Goal: Information Seeking & Learning: Learn about a topic

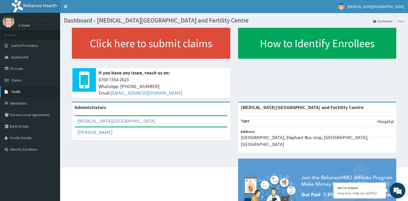
click at [28, 92] on link "Tariffs" at bounding box center [30, 92] width 60 height 12
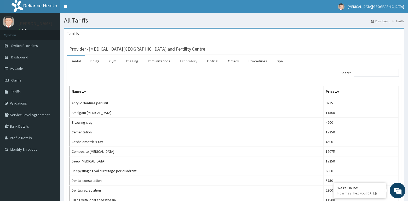
click at [189, 62] on link "Laboratory" at bounding box center [189, 60] width 26 height 11
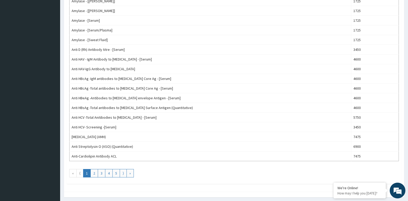
scroll to position [440, 0]
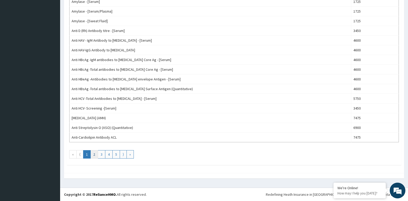
click at [94, 155] on link "2" at bounding box center [94, 154] width 8 height 8
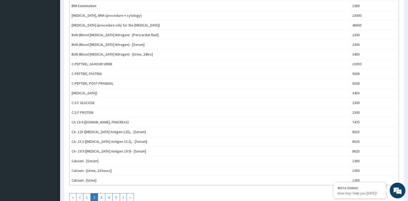
scroll to position [414, 0]
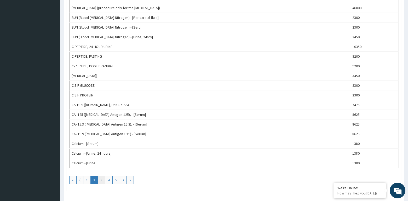
click at [101, 180] on link "3" at bounding box center [102, 179] width 8 height 8
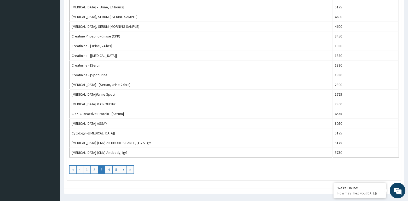
scroll to position [428, 0]
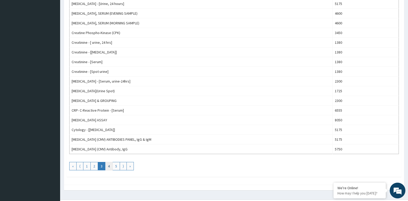
click at [109, 166] on link "4" at bounding box center [109, 166] width 8 height 8
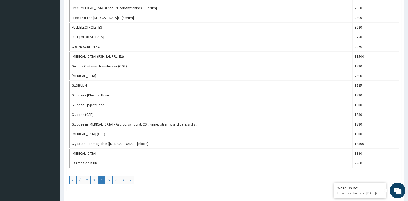
scroll to position [421, 0]
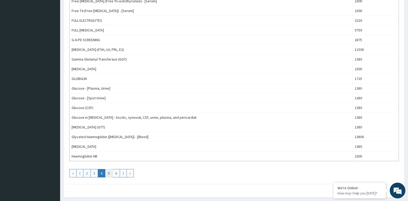
click at [109, 172] on link "5" at bounding box center [109, 173] width 8 height 8
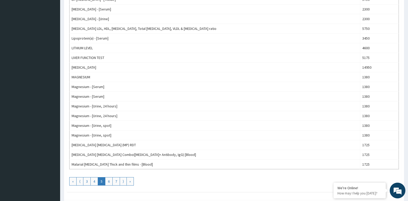
scroll to position [440, 0]
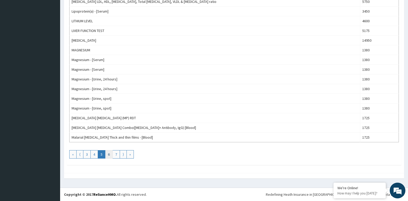
click at [109, 155] on link "6" at bounding box center [109, 154] width 8 height 8
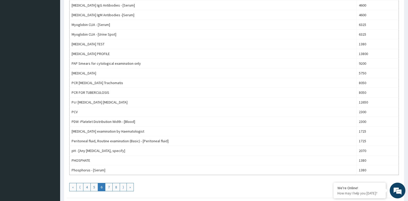
scroll to position [421, 0]
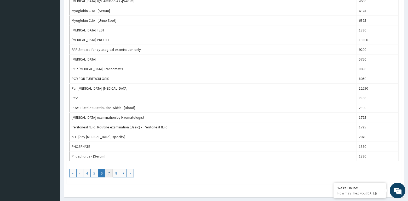
click at [109, 173] on link "7" at bounding box center [109, 173] width 8 height 8
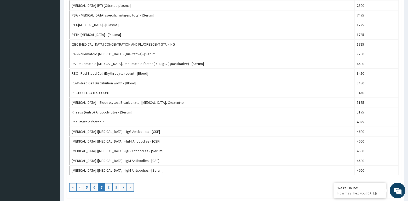
scroll to position [411, 0]
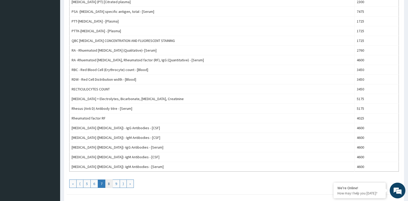
click at [109, 183] on link "8" at bounding box center [109, 183] width 8 height 8
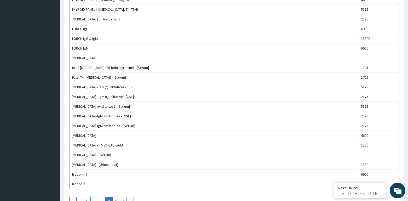
scroll to position [397, 0]
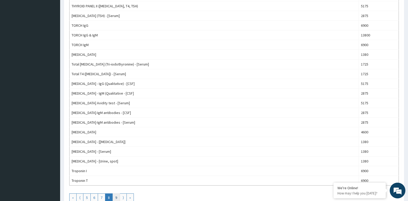
click at [116, 197] on link "9" at bounding box center [116, 197] width 8 height 8
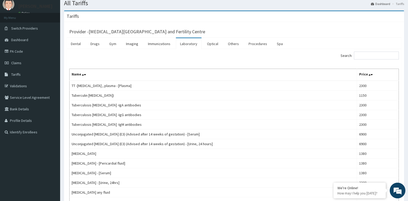
scroll to position [0, 0]
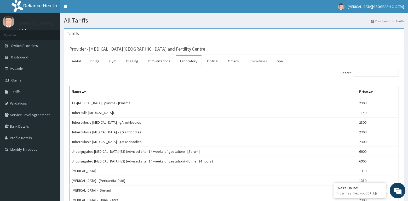
click at [253, 62] on link "Procedures" at bounding box center [258, 60] width 27 height 11
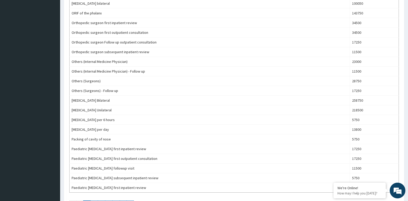
scroll to position [431, 0]
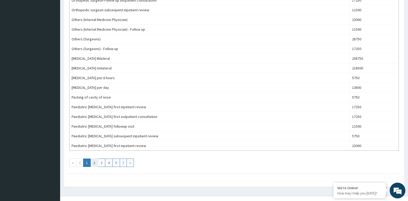
click at [94, 164] on link "2" at bounding box center [94, 162] width 8 height 8
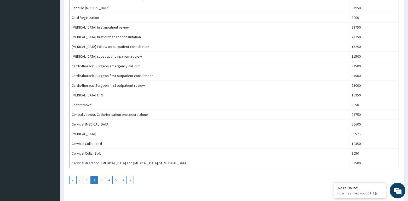
scroll to position [424, 0]
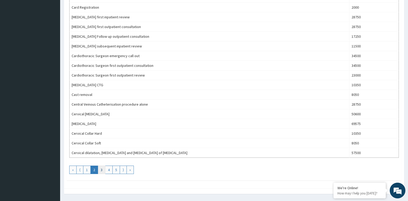
click at [102, 169] on link "3" at bounding box center [102, 169] width 8 height 8
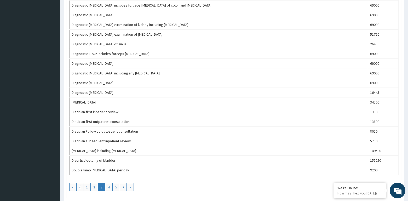
scroll to position [440, 0]
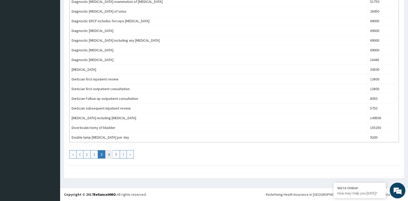
click at [108, 154] on link "4" at bounding box center [109, 154] width 8 height 8
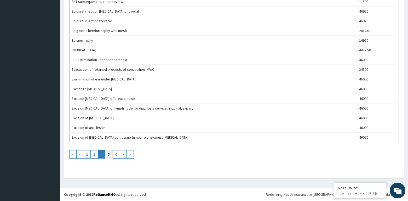
click at [109, 155] on link "5" at bounding box center [109, 154] width 8 height 8
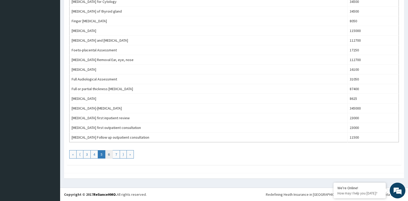
click at [109, 154] on link "6" at bounding box center [109, 154] width 8 height 8
